Goal: Check status

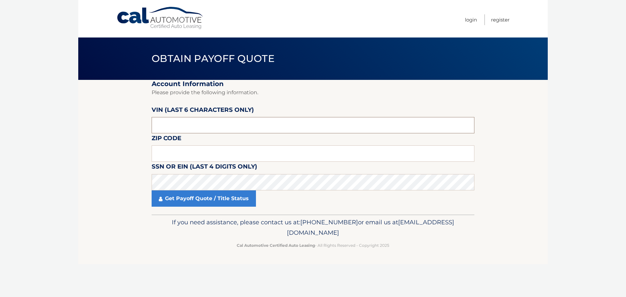
click at [176, 124] on input "text" at bounding box center [313, 125] width 323 height 16
type input "499974"
click at [177, 150] on input "text" at bounding box center [313, 153] width 323 height 16
type input "10921"
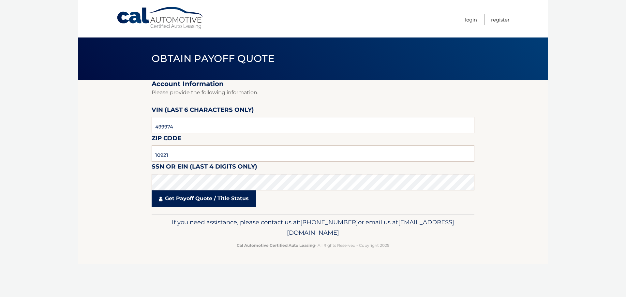
click at [208, 197] on link "Get Payoff Quote / Title Status" at bounding box center [204, 198] width 104 height 16
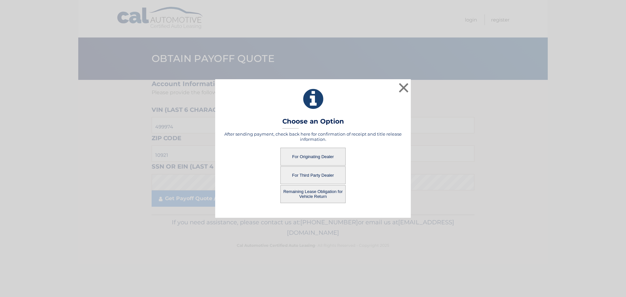
click at [300, 158] on button "For Originating Dealer" at bounding box center [313, 157] width 65 height 18
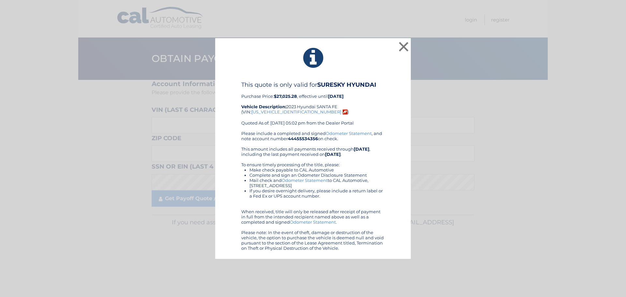
drag, startPoint x: 343, startPoint y: 57, endPoint x: 368, endPoint y: 249, distance: 193.4
click at [368, 249] on div "× This quote is only valid for SURESKY HYUNDAI Purchase Price: $27,025.28 , eff…" at bounding box center [313, 148] width 196 height 221
click at [401, 48] on button "×" at bounding box center [403, 46] width 13 height 13
